Goal: Check status: Check status

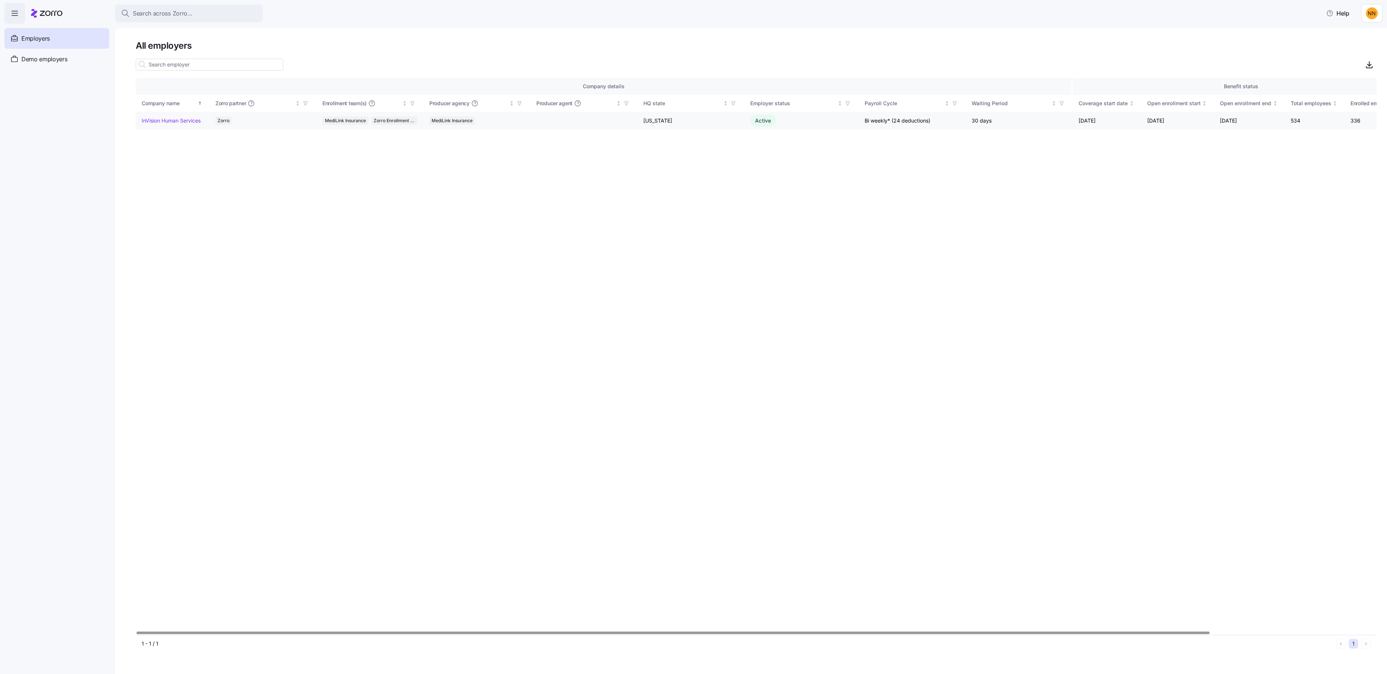
click at [191, 130] on td "InVision Human Services" at bounding box center [173, 121] width 74 height 18
click at [194, 130] on table "Company details Benefit status Company name [PERSON_NAME] partner Enrollment te…" at bounding box center [772, 104] width 1273 height 52
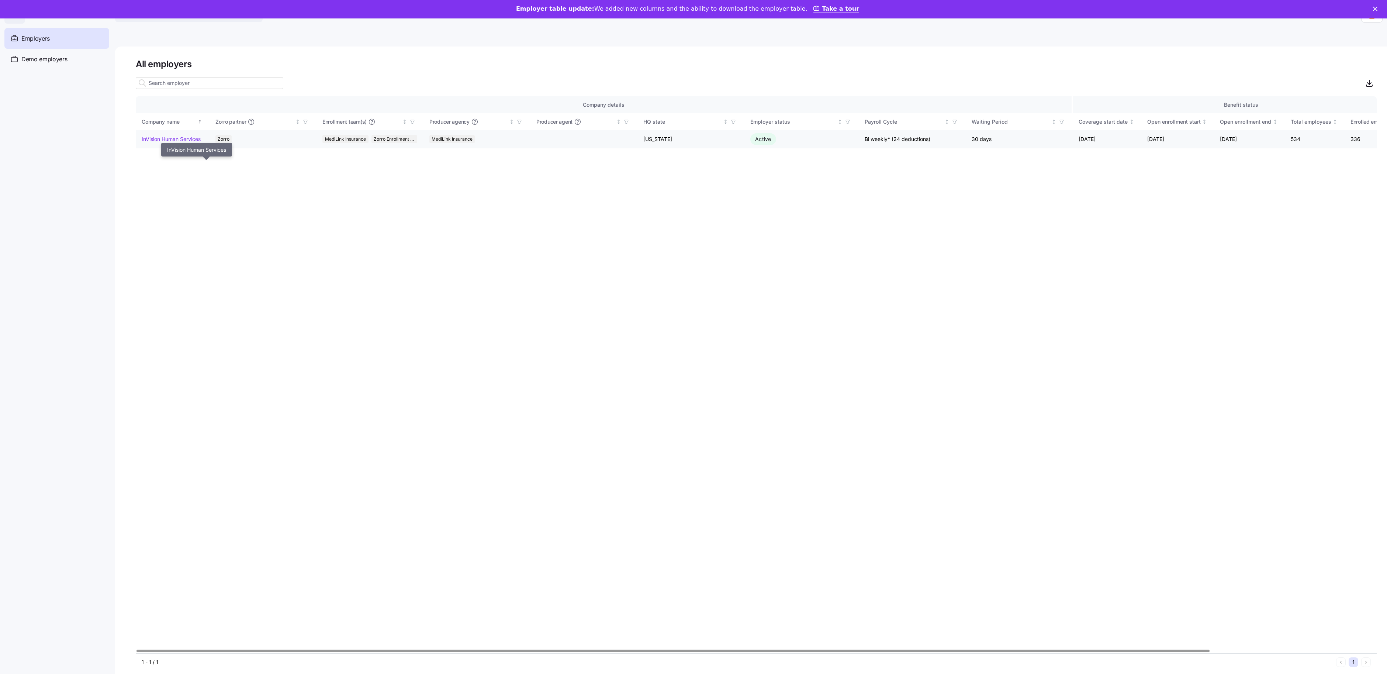
click at [201, 143] on link "InVision Human Services" at bounding box center [171, 138] width 59 height 7
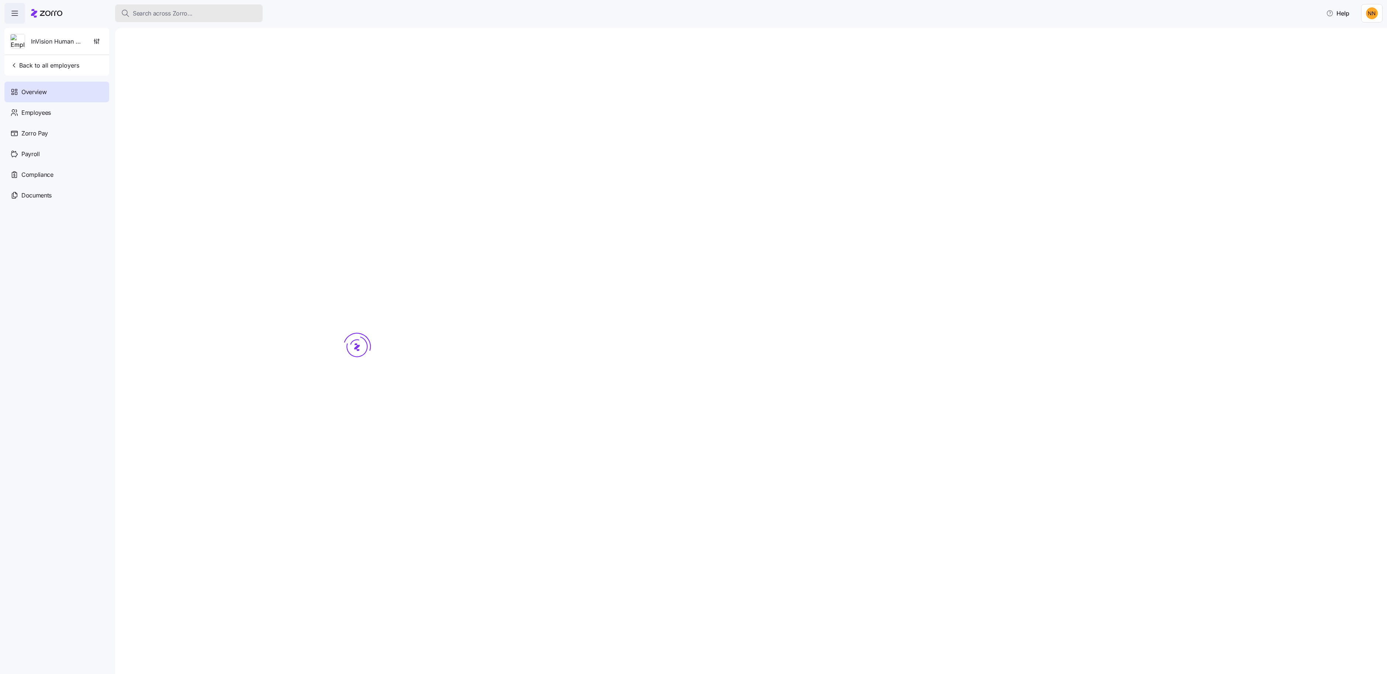
click at [193, 17] on span "Search across Zorro..." at bounding box center [163, 13] width 60 height 9
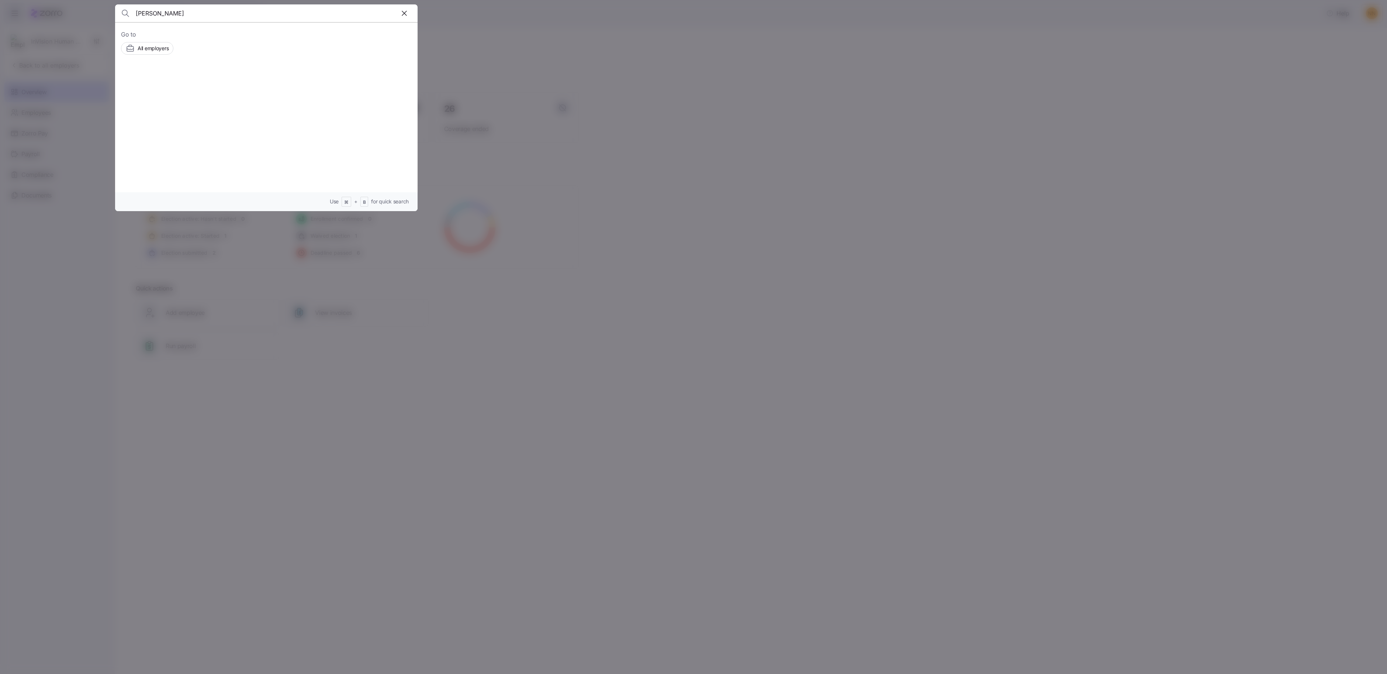
type input "[PERSON_NAME]"
click at [232, 88] on span "[PERSON_NAME]" at bounding box center [208, 83] width 48 height 9
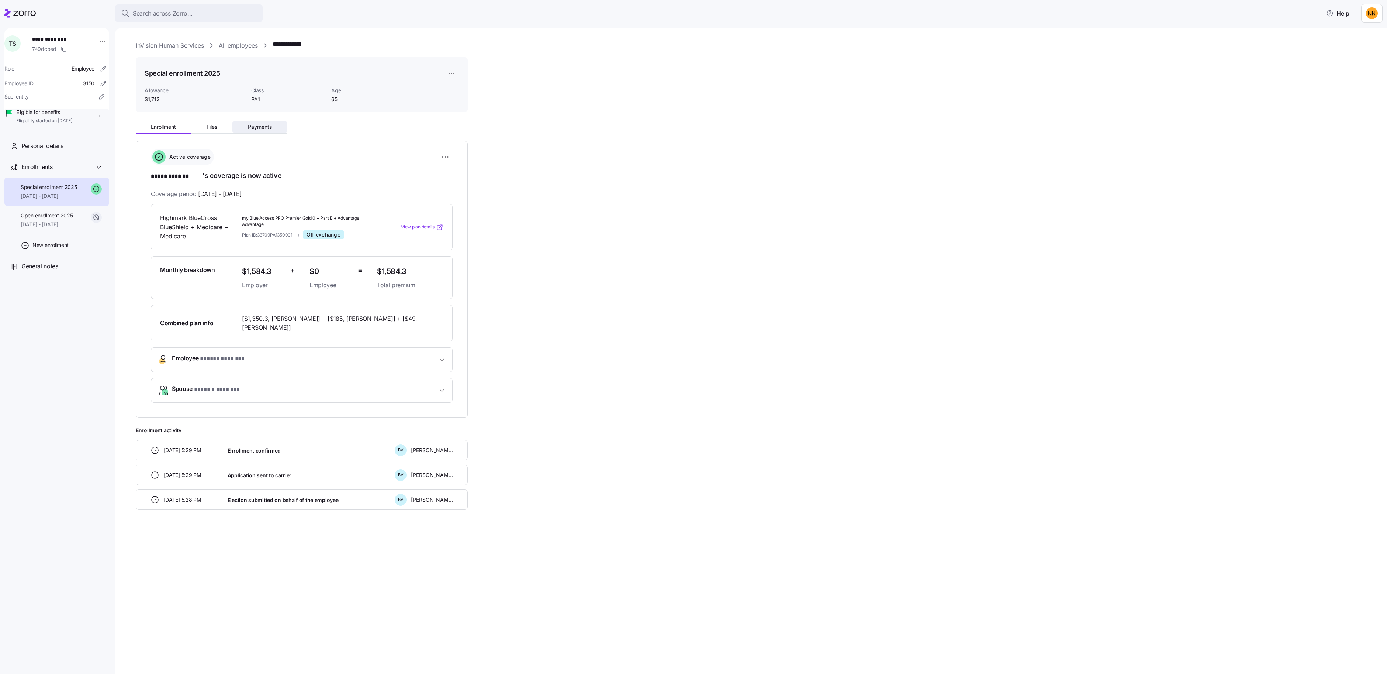
click at [272, 129] on span "Payments" at bounding box center [260, 126] width 24 height 5
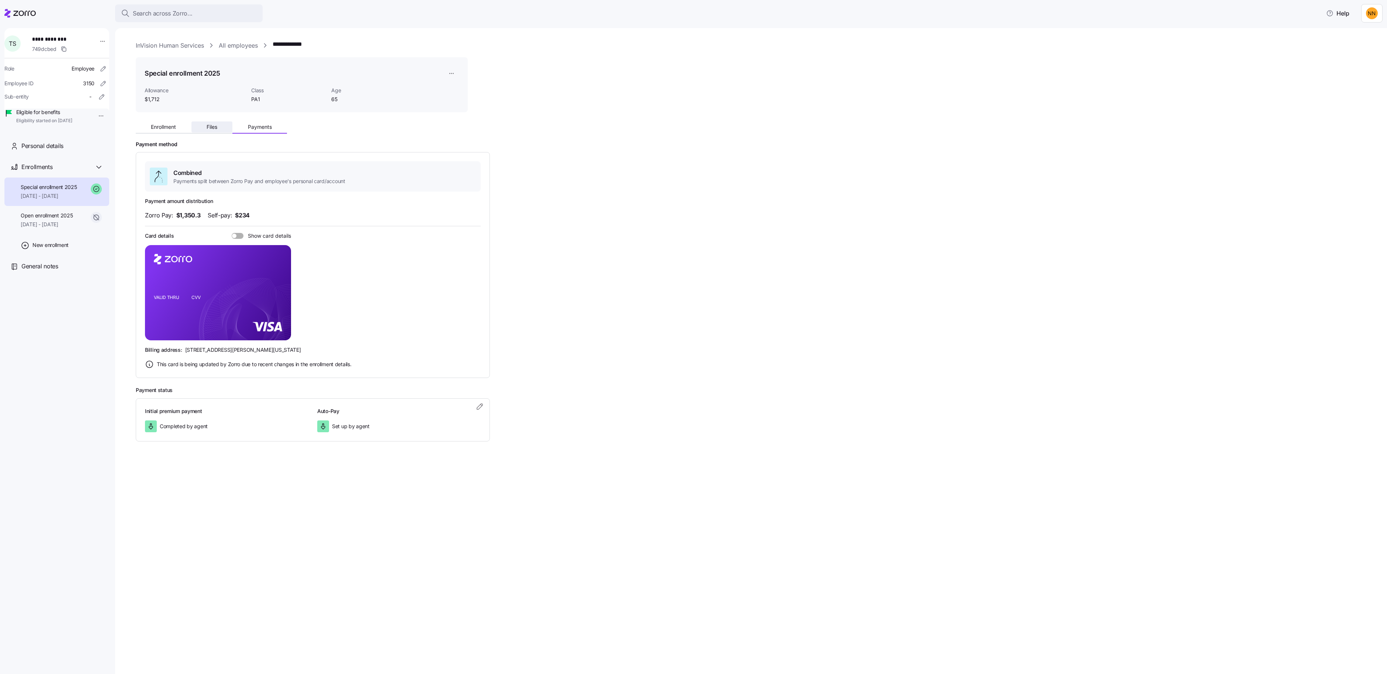
click at [217, 129] on span "Files" at bounding box center [212, 126] width 11 height 5
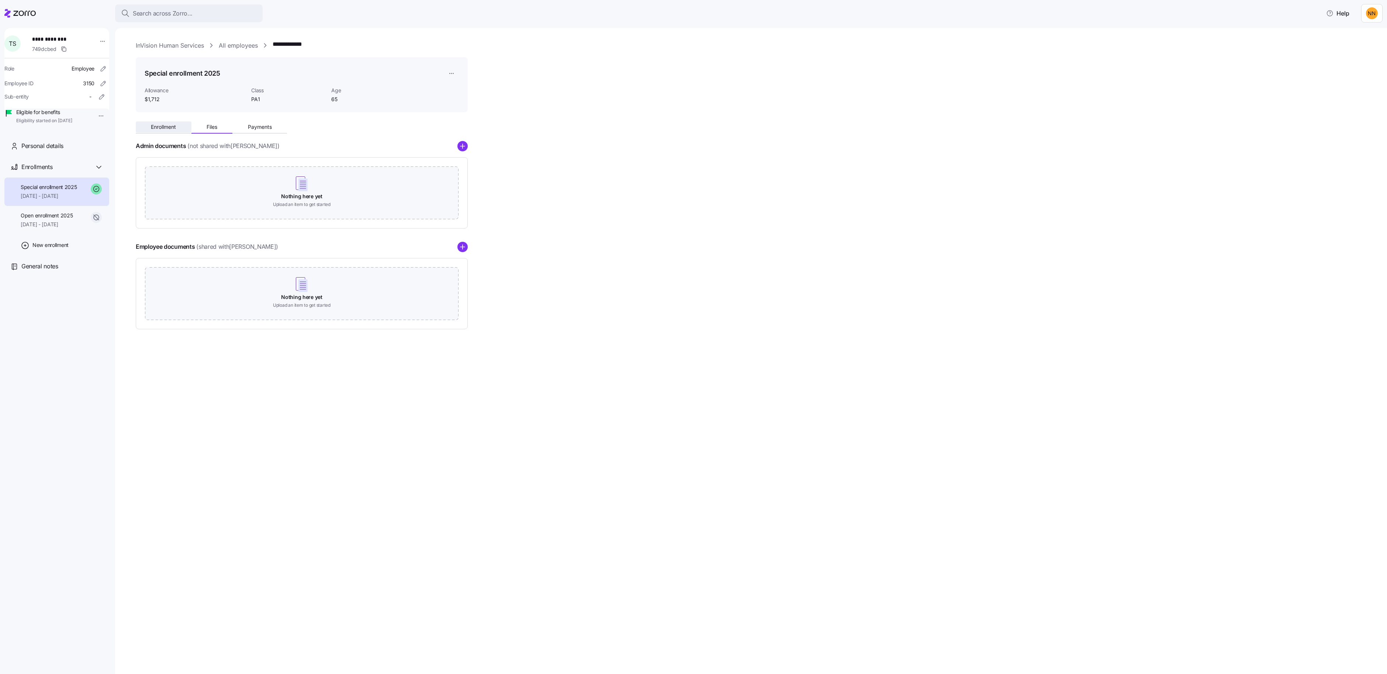
click at [176, 129] on span "Enrollment" at bounding box center [163, 126] width 25 height 5
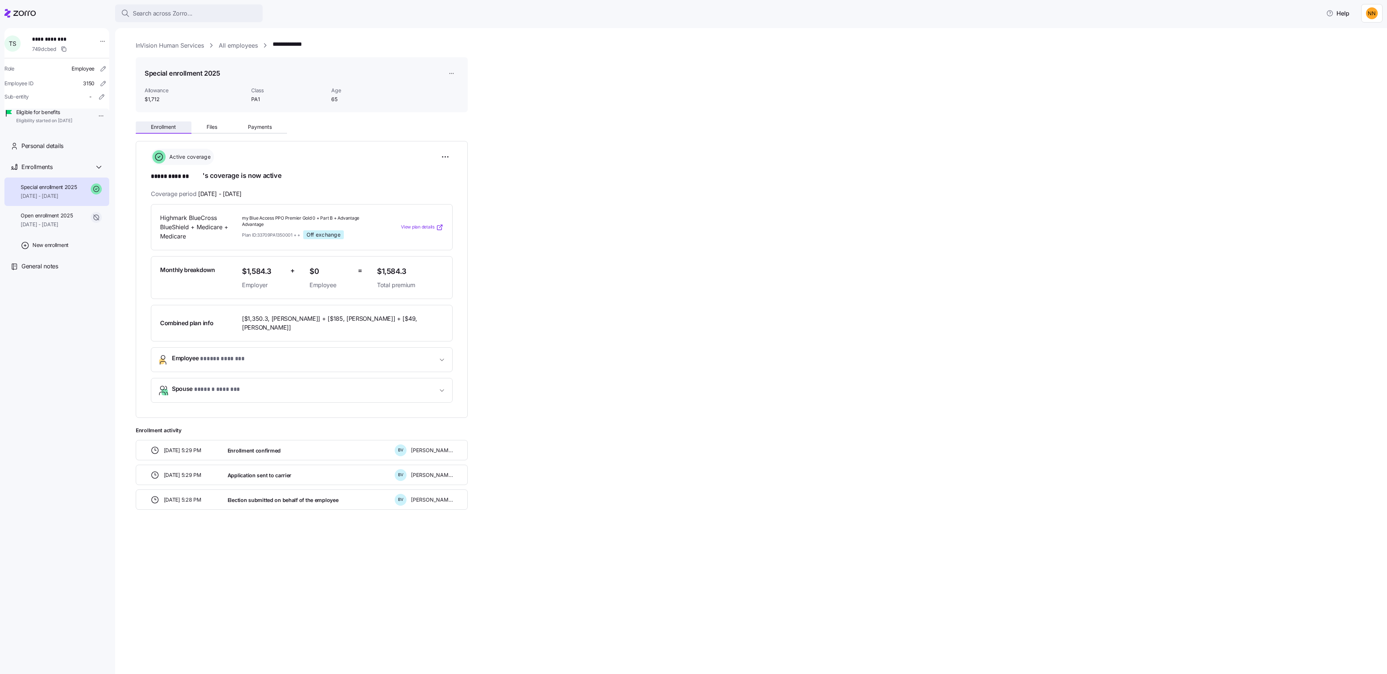
click at [191, 132] on button "Enrollment" at bounding box center [164, 126] width 56 height 11
click at [249, 366] on span "* ***** ******* *" at bounding box center [228, 359] width 56 height 11
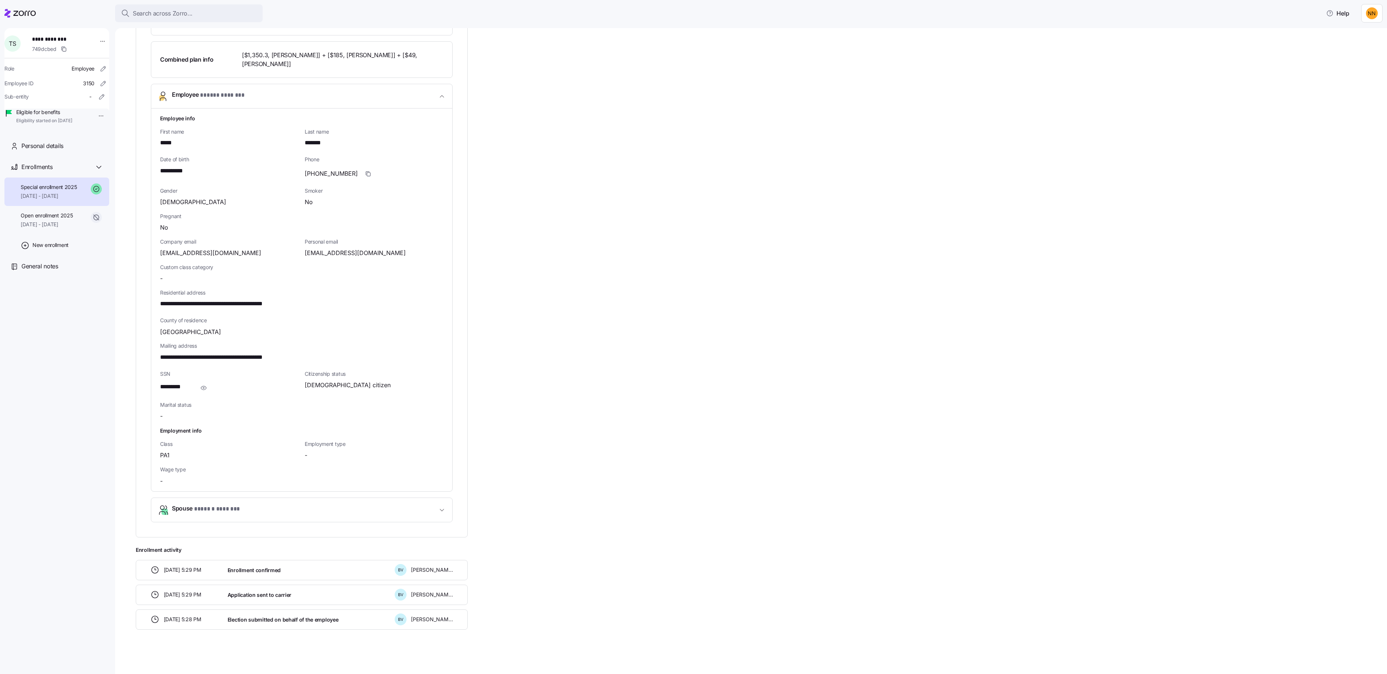
scroll to position [474, 0]
click at [437, 504] on span "Spouse * ****** ******* *" at bounding box center [305, 510] width 266 height 12
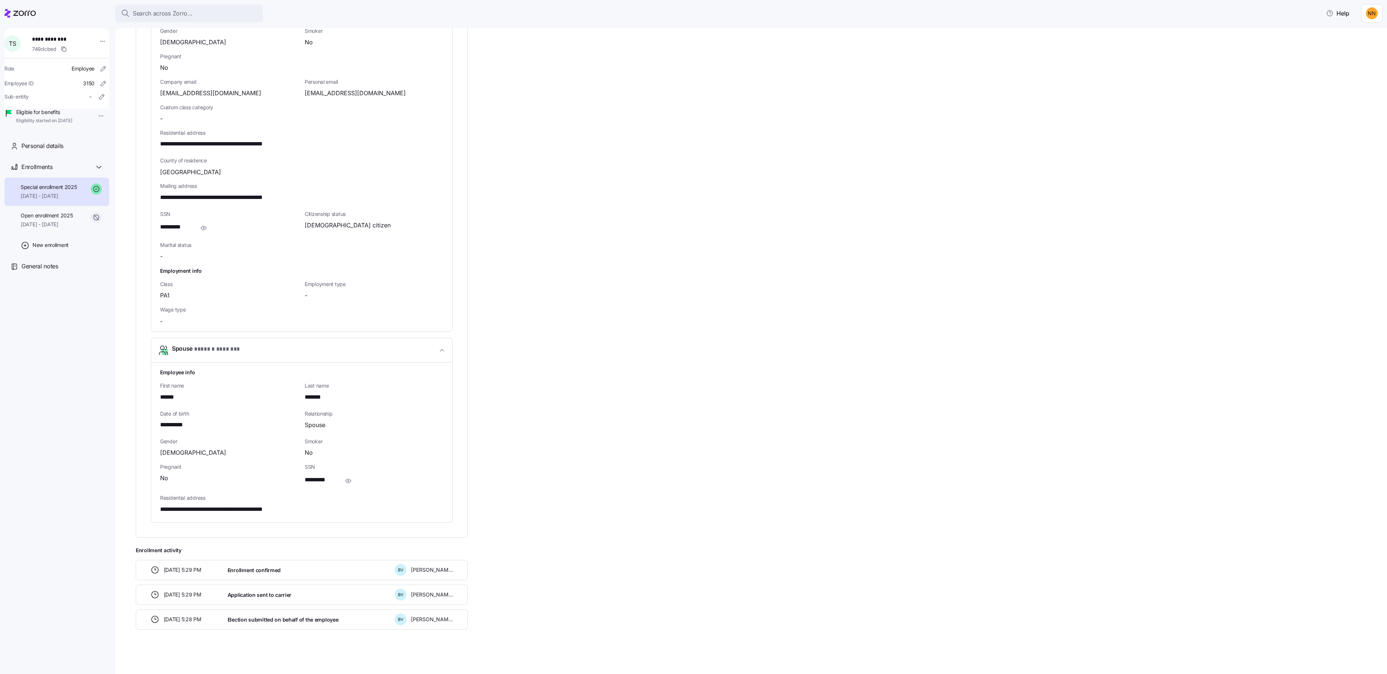
scroll to position [629, 0]
click at [352, 476] on icon "button" at bounding box center [348, 480] width 7 height 9
click at [425, 473] on div "**********" at bounding box center [374, 480] width 139 height 15
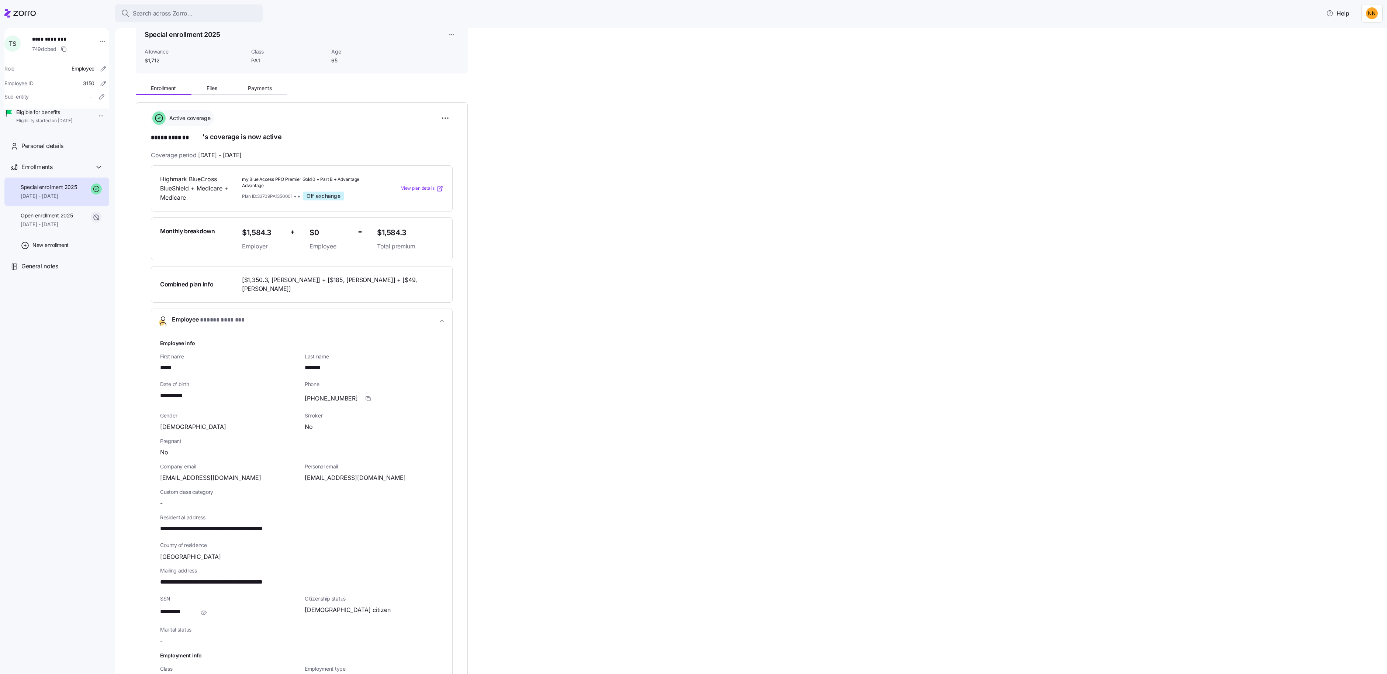
scroll to position [0, 0]
